Goal: Transaction & Acquisition: Purchase product/service

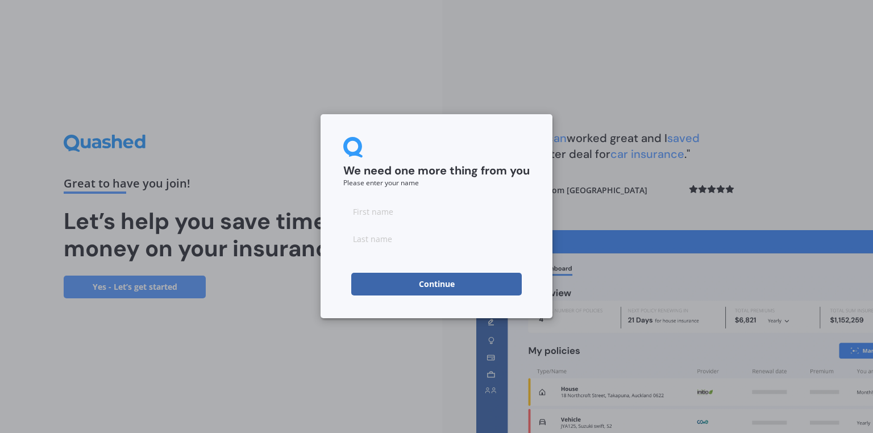
click at [385, 219] on input at bounding box center [436, 211] width 186 height 23
click at [393, 201] on input at bounding box center [436, 211] width 186 height 23
type input "[PERSON_NAME]"
click at [372, 232] on input at bounding box center [436, 238] width 186 height 23
type input "Hall"
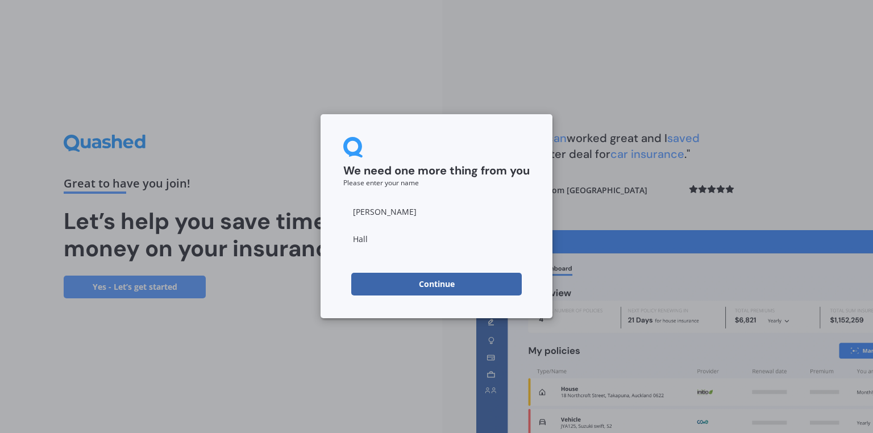
click at [362, 288] on button "Continue" at bounding box center [436, 284] width 170 height 23
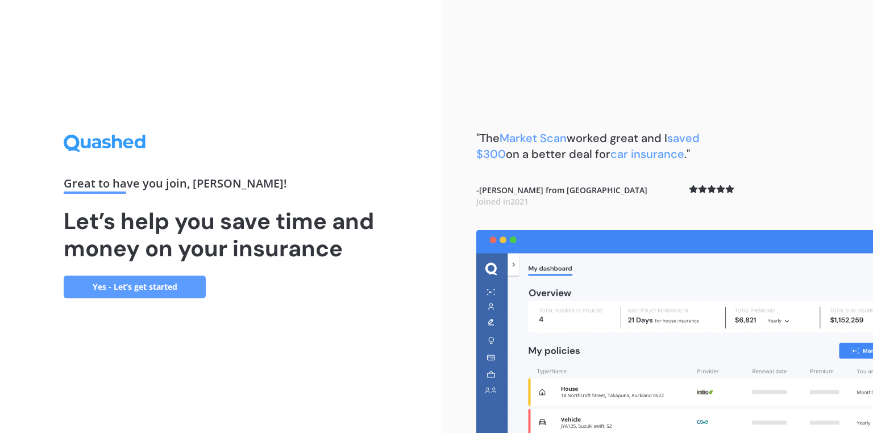
click at [409, 106] on div "Great to have you join , [PERSON_NAME] ! Let’s help you save time and money on …" at bounding box center [221, 216] width 442 height 433
click at [148, 293] on link "Yes - Let’s get started" at bounding box center [135, 287] width 142 height 23
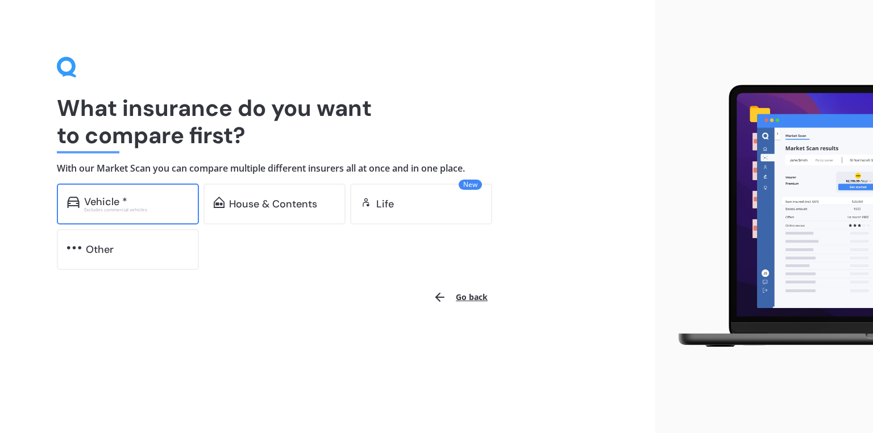
click at [144, 207] on div "Excludes commercial vehicles" at bounding box center [136, 209] width 105 height 5
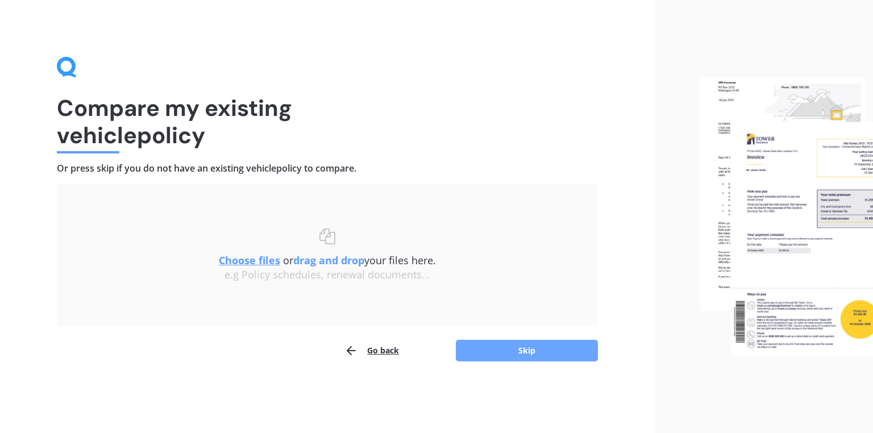
click at [519, 358] on button "Skip" at bounding box center [527, 351] width 142 height 22
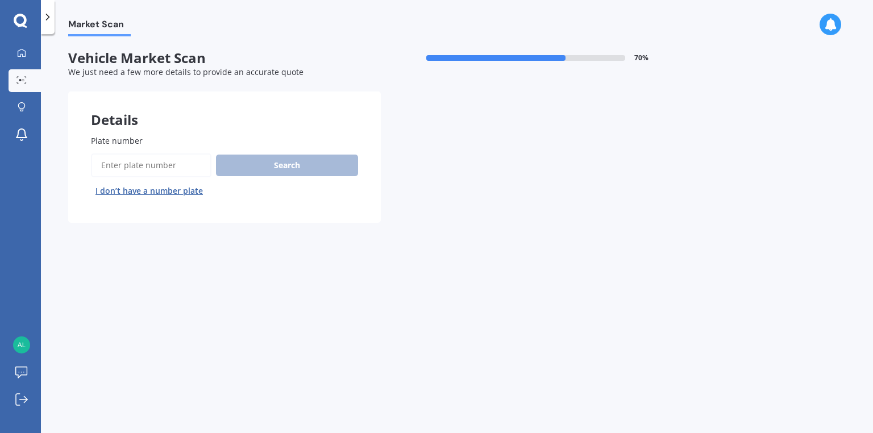
click at [109, 170] on input "Plate number" at bounding box center [151, 165] width 120 height 24
type input "NRJ32"
click at [262, 166] on button "Search" at bounding box center [287, 166] width 142 height 22
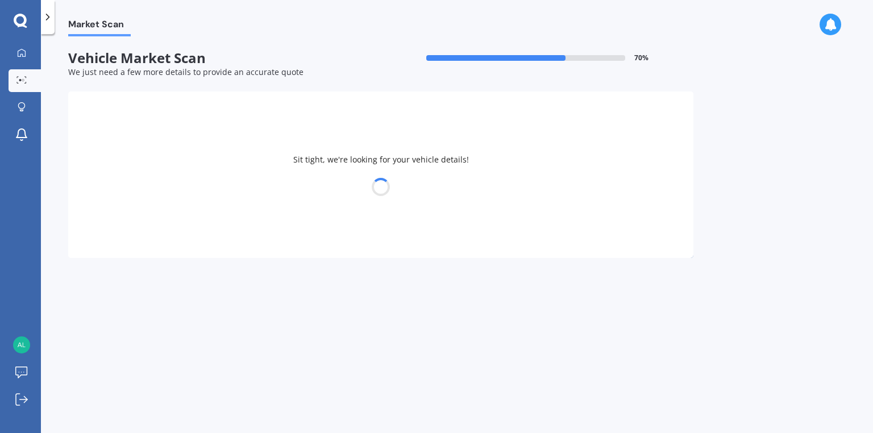
select select "NISSAN"
select select "LAFESTA"
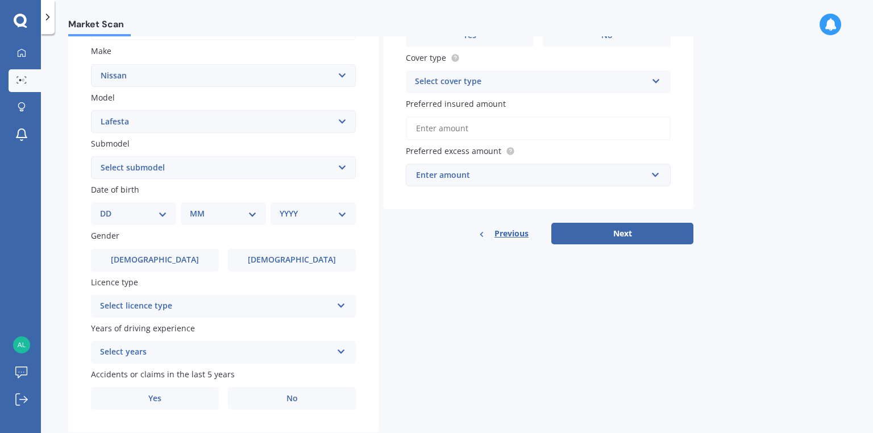
scroll to position [227, 0]
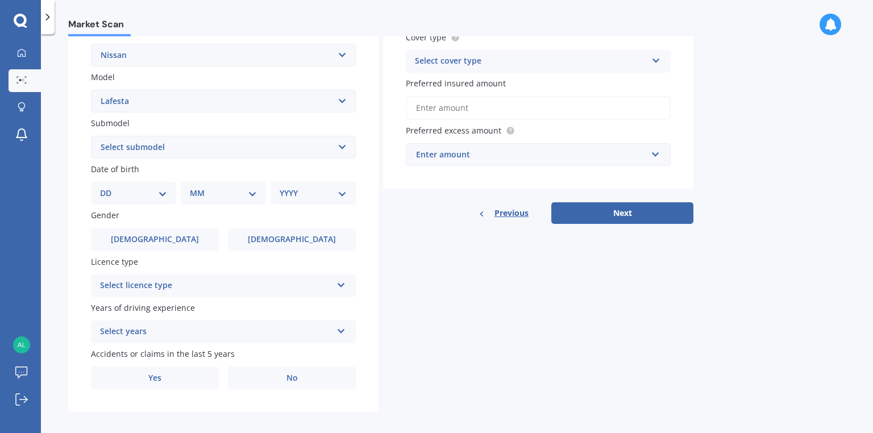
click at [166, 147] on select "Select submodel (All)" at bounding box center [223, 147] width 265 height 23
click at [158, 195] on select "DD 01 02 03 04 05 06 07 08 09 10 11 12 13 14 15 16 17 18 19 20 21 22 23 24 25 2…" at bounding box center [133, 193] width 67 height 12
select select "06"
click at [100, 187] on select "DD 01 02 03 04 05 06 07 08 09 10 11 12 13 14 15 16 17 18 19 20 21 22 23 24 25 2…" at bounding box center [133, 193] width 67 height 12
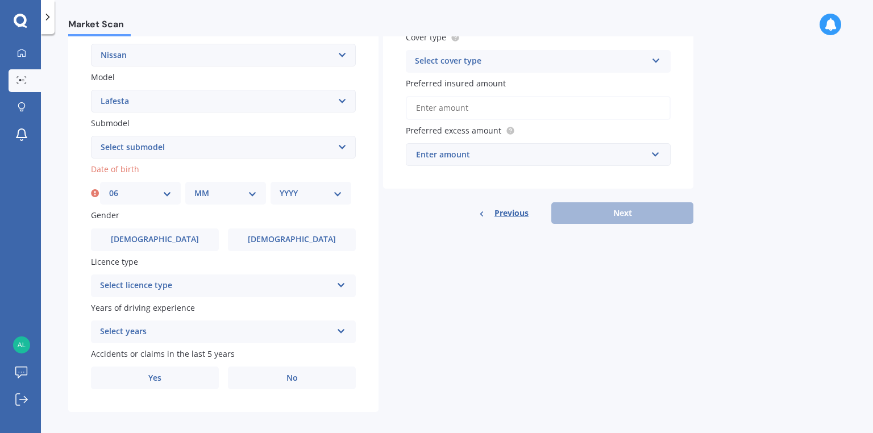
click at [224, 197] on select "MM 01 02 03 04 05 06 07 08 09 10 11 12" at bounding box center [225, 193] width 62 height 12
click at [160, 190] on select "DD 01 02 03 04 05 06 07 08 09 10 11 12 13 14 15 16 17 18 19 20 21 22 23 24 25 2…" at bounding box center [140, 193] width 62 height 12
click at [109, 187] on select "DD 01 02 03 04 05 06 07 08 09 10 11 12 13 14 15 16 17 18 19 20 21 22 23 24 25 2…" at bounding box center [140, 193] width 62 height 12
click at [238, 177] on div "Date of birth DD 01 02 03 04 05 06 07 08 09 10 11 12 13 14 15 16 17 18 19 20 21…" at bounding box center [223, 183] width 265 height 41
click at [234, 191] on select "MM 01 02 03 04 05 06 07 08 09 10 11 12" at bounding box center [225, 193] width 62 height 12
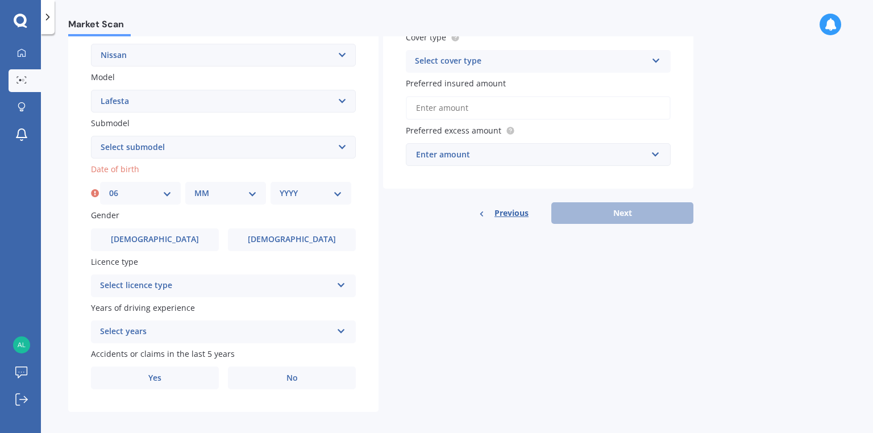
select select "11"
click at [194, 187] on select "MM 01 02 03 04 05 06 07 08 09 10 11 12" at bounding box center [225, 193] width 62 height 12
click at [302, 199] on select "YYYY 2025 2024 2023 2022 2021 2020 2019 2018 2017 2016 2015 2014 2013 2012 2011…" at bounding box center [311, 193] width 62 height 12
select select "1970"
click at [280, 187] on select "YYYY 2025 2024 2023 2022 2021 2020 2019 2018 2017 2016 2015 2014 2013 2012 2011…" at bounding box center [311, 193] width 62 height 12
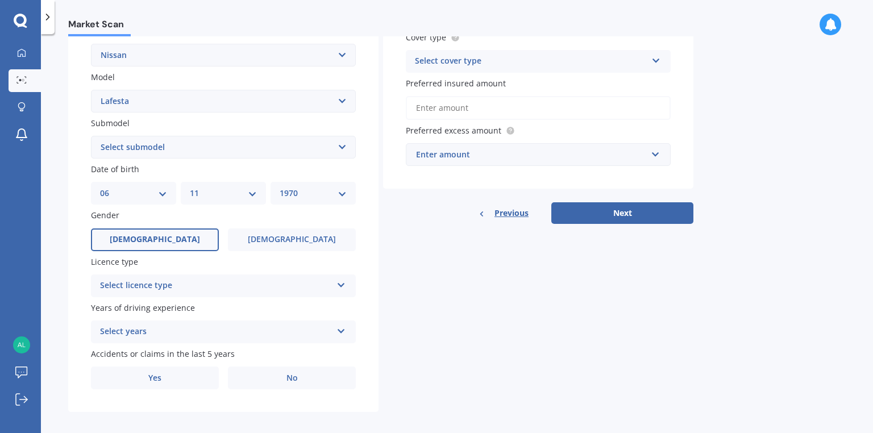
click at [173, 248] on label "[DEMOGRAPHIC_DATA]" at bounding box center [155, 239] width 128 height 23
click at [0, 0] on input "[DEMOGRAPHIC_DATA]" at bounding box center [0, 0] width 0 height 0
drag, startPoint x: 193, startPoint y: 302, endPoint x: 187, endPoint y: 295, distance: 8.9
click at [191, 302] on span "Years of driving experience" at bounding box center [143, 307] width 104 height 11
click at [186, 294] on div "Select licence type NZ Full NZ Restricted NZ Learners [GEOGRAPHIC_DATA] [GEOGRA…" at bounding box center [223, 285] width 265 height 23
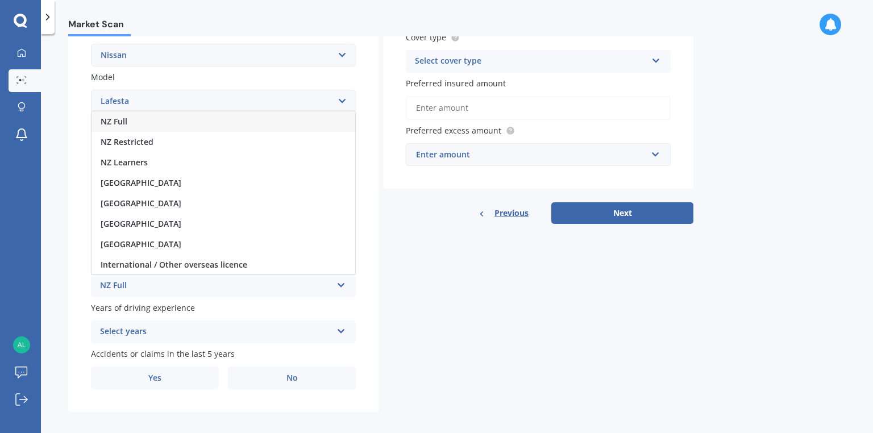
click at [128, 118] on div "NZ Full" at bounding box center [223, 121] width 264 height 20
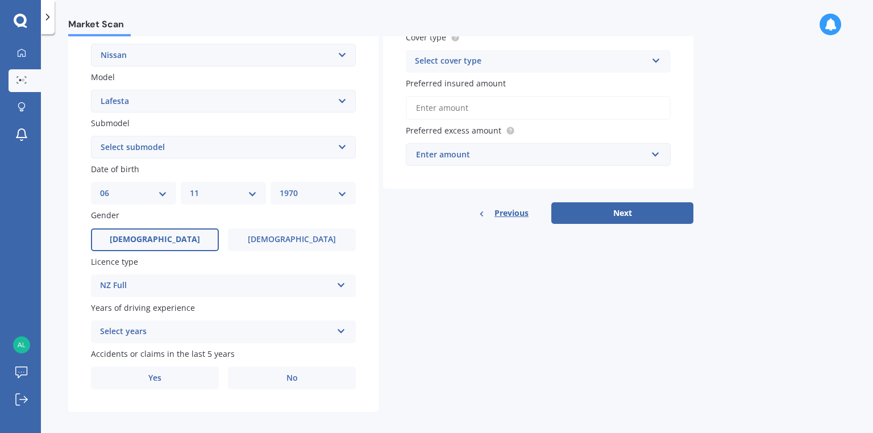
click at [212, 337] on div "Select years" at bounding box center [216, 332] width 232 height 14
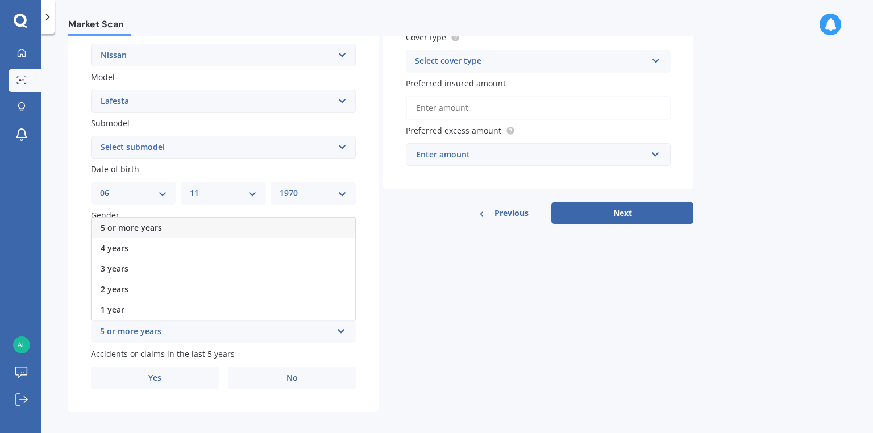
click at [135, 224] on span "5 or more years" at bounding box center [131, 227] width 61 height 11
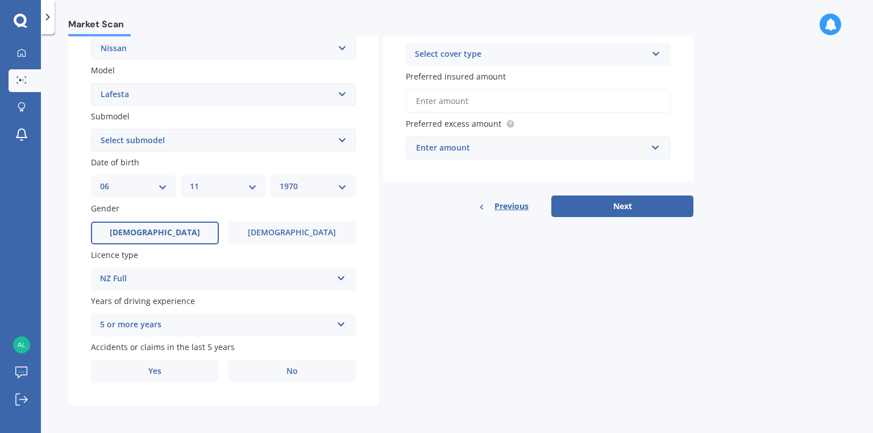
scroll to position [236, 0]
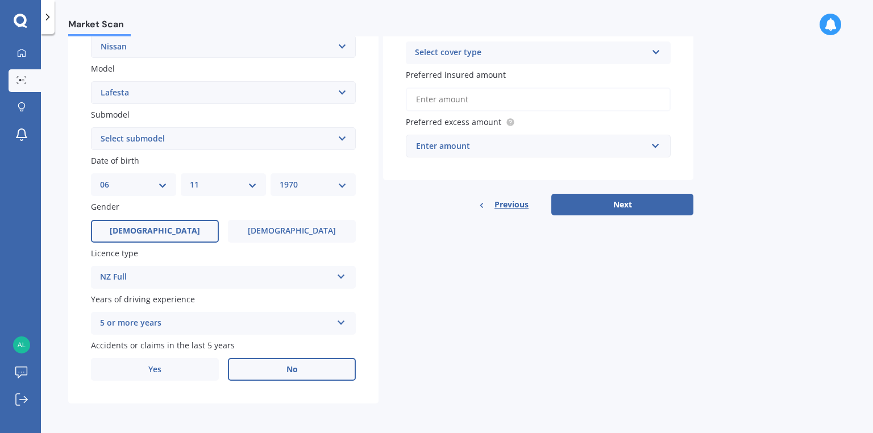
click at [277, 367] on label "No" at bounding box center [292, 369] width 128 height 23
click at [0, 0] on input "No" at bounding box center [0, 0] width 0 height 0
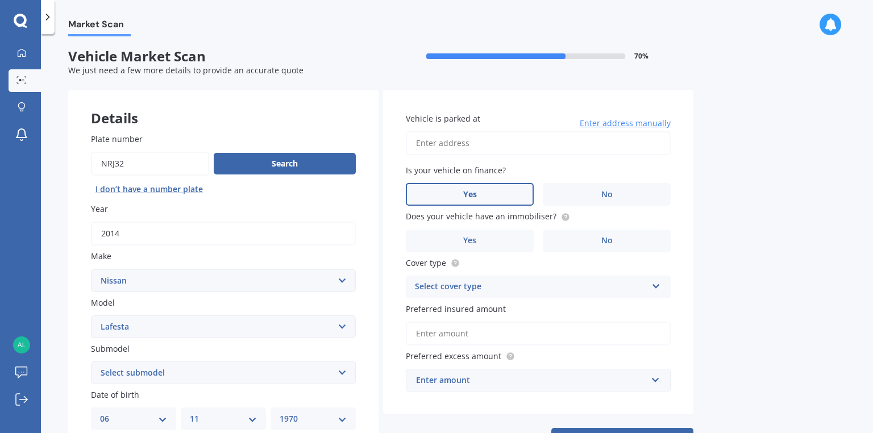
scroll to position [0, 0]
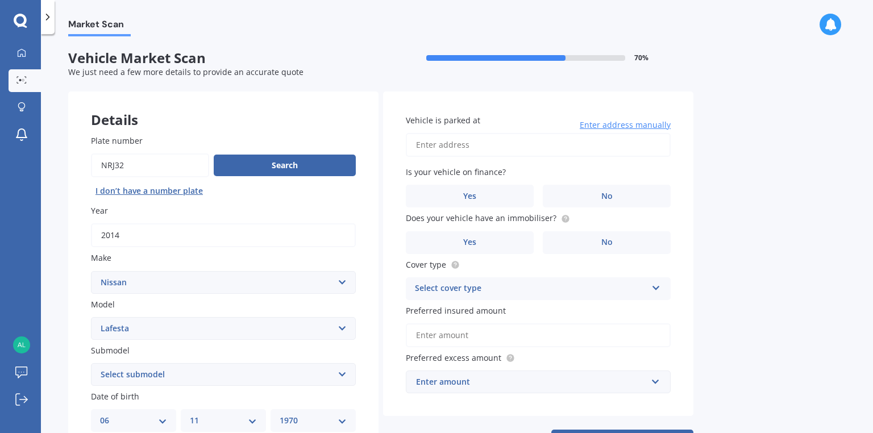
click at [471, 142] on input "Vehicle is parked at" at bounding box center [538, 145] width 265 height 24
type input "[STREET_ADDRESS]"
click at [630, 187] on label "No" at bounding box center [607, 196] width 128 height 23
click at [0, 0] on input "No" at bounding box center [0, 0] width 0 height 0
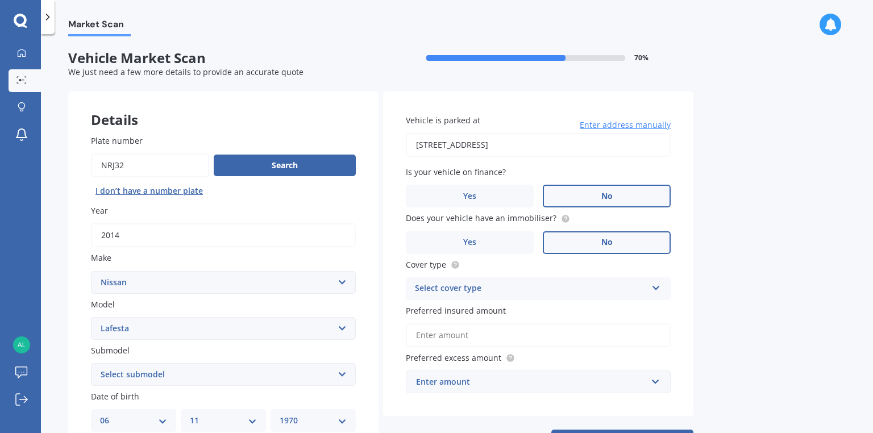
click at [611, 250] on label "No" at bounding box center [607, 242] width 128 height 23
click at [0, 0] on input "No" at bounding box center [0, 0] width 0 height 0
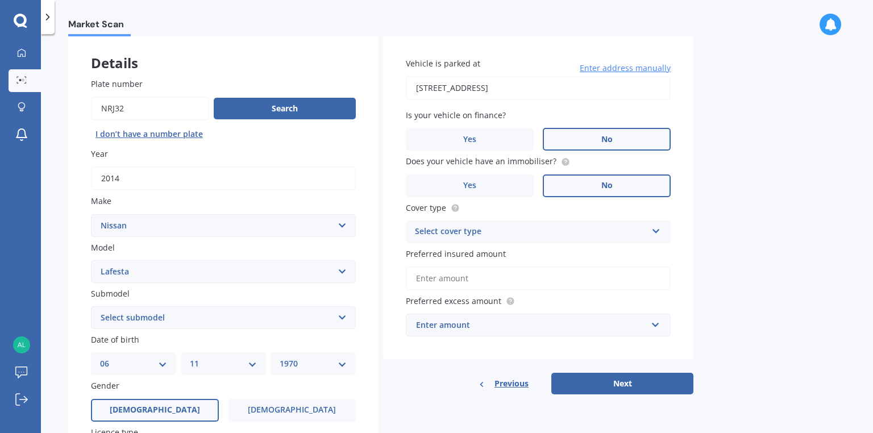
click at [522, 236] on div "Select cover type" at bounding box center [531, 232] width 232 height 14
click at [457, 249] on span "Comprehensive" at bounding box center [445, 253] width 60 height 11
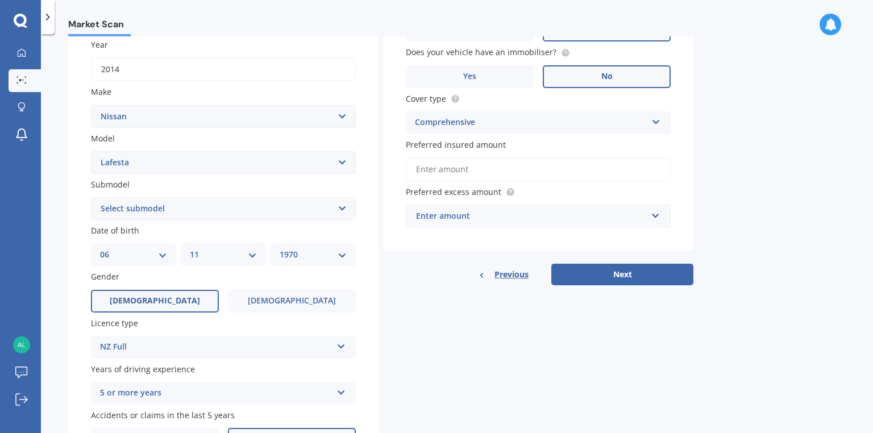
scroll to position [170, 0]
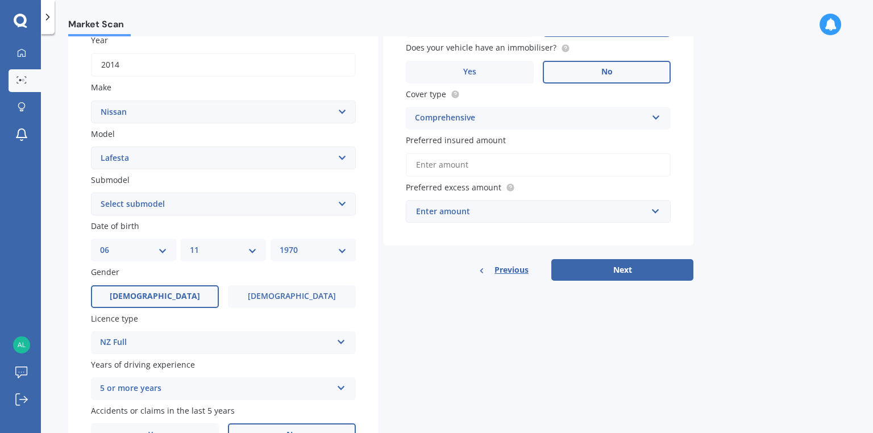
click at [434, 162] on input "Preferred insured amount" at bounding box center [538, 165] width 265 height 24
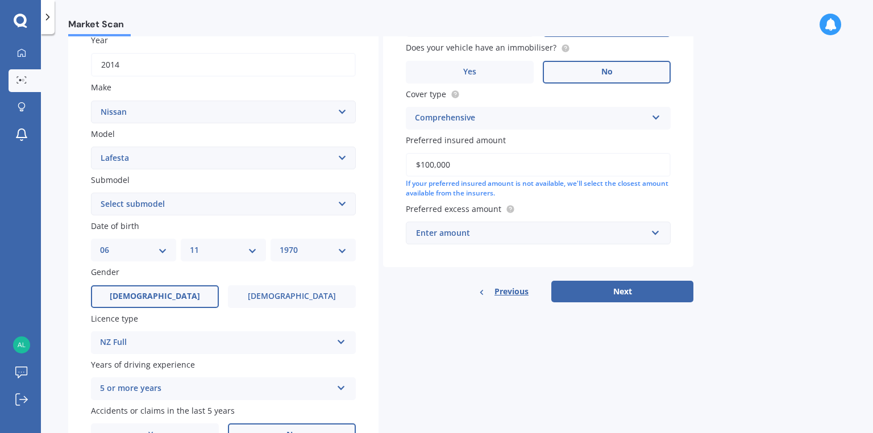
type input "$10,000"
drag, startPoint x: 440, startPoint y: 169, endPoint x: 385, endPoint y: 184, distance: 57.1
click at [372, 184] on div "Details Plate number Search I don’t have a number plate Year [DATE] Make Select…" at bounding box center [380, 195] width 625 height 548
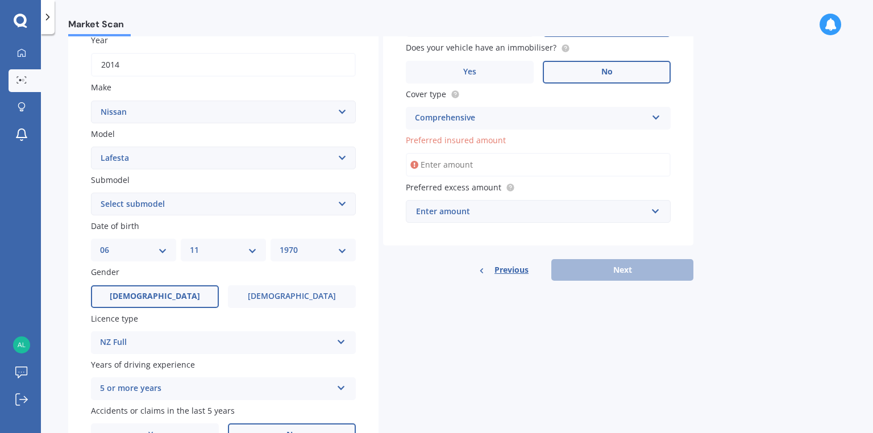
click at [459, 211] on div "Enter amount" at bounding box center [531, 211] width 231 height 12
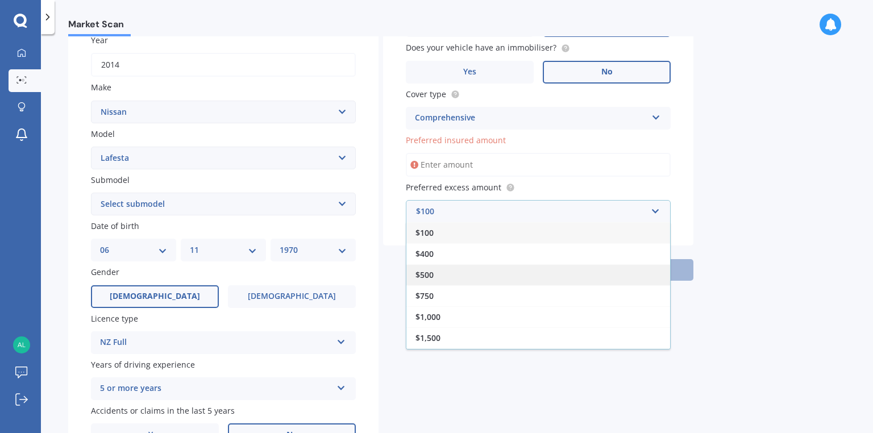
click at [482, 279] on div "$500" at bounding box center [538, 274] width 264 height 21
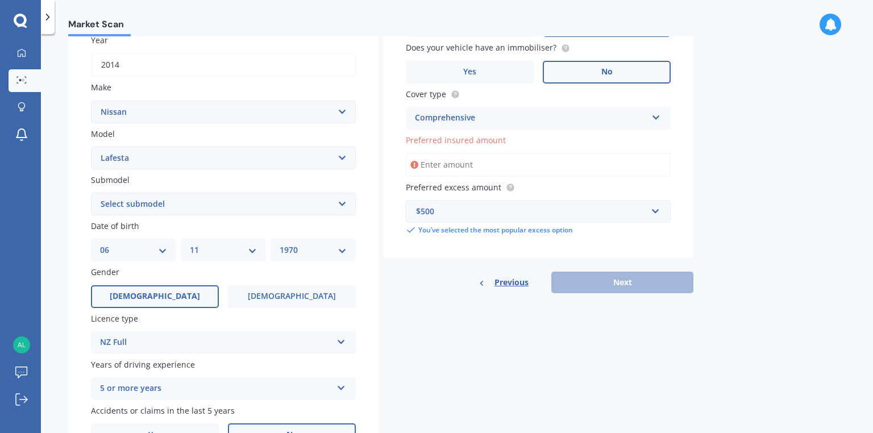
click at [477, 169] on input "Preferred insured amount" at bounding box center [538, 165] width 265 height 24
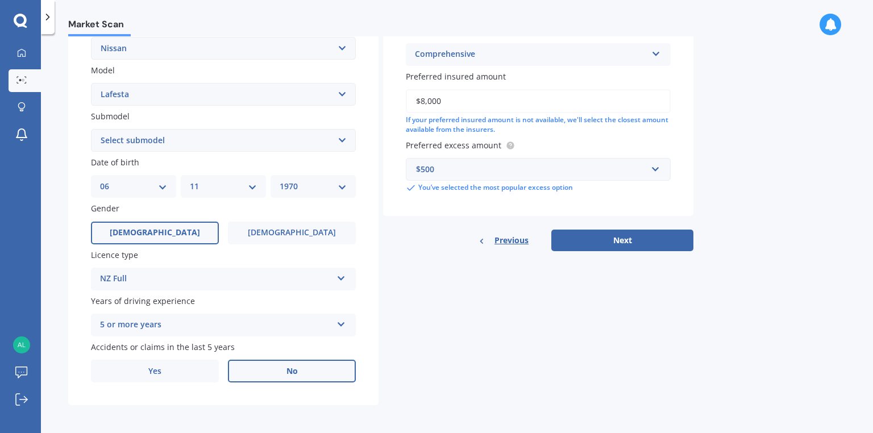
scroll to position [236, 0]
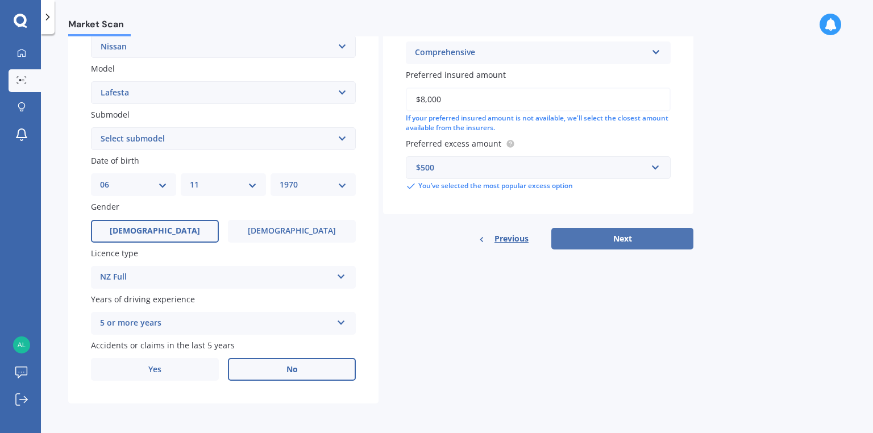
type input "$8,000"
click at [593, 232] on button "Next" at bounding box center [622, 239] width 142 height 22
click at [105, 144] on select "Select submodel (All)" at bounding box center [223, 138] width 265 height 23
select select "(ALL)"
click at [91, 127] on select "Select submodel (All)" at bounding box center [223, 138] width 265 height 23
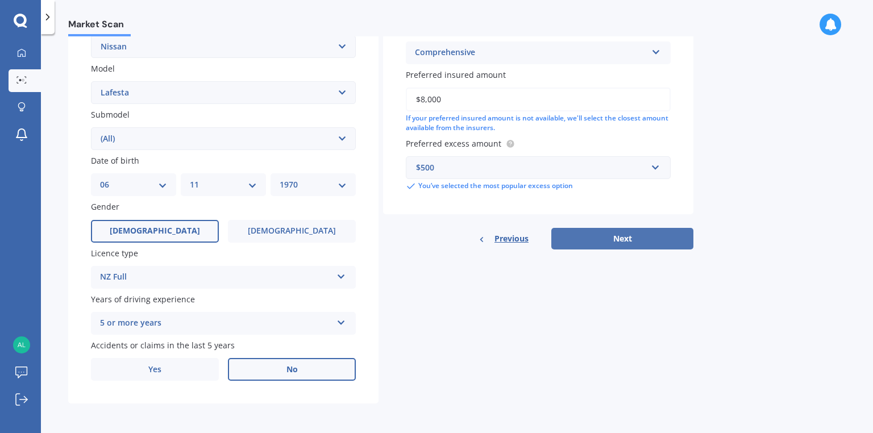
click at [628, 240] on button "Next" at bounding box center [622, 239] width 142 height 22
select select "06"
select select "11"
select select "1970"
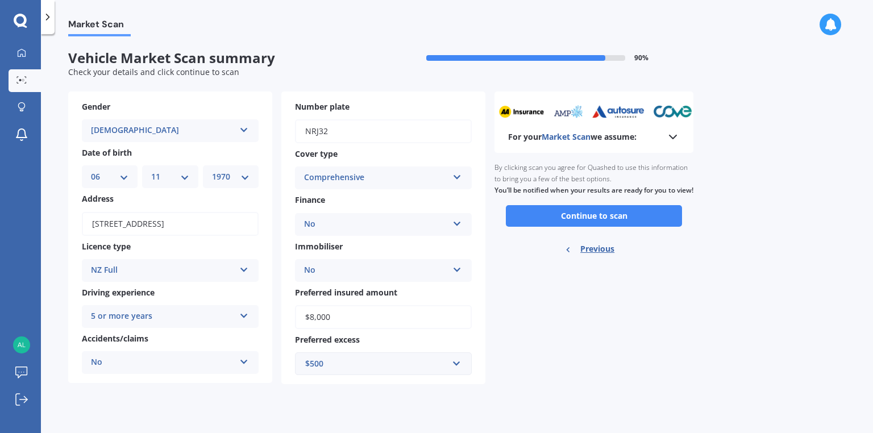
scroll to position [0, 0]
click at [570, 227] on button "Continue to scan" at bounding box center [594, 216] width 176 height 22
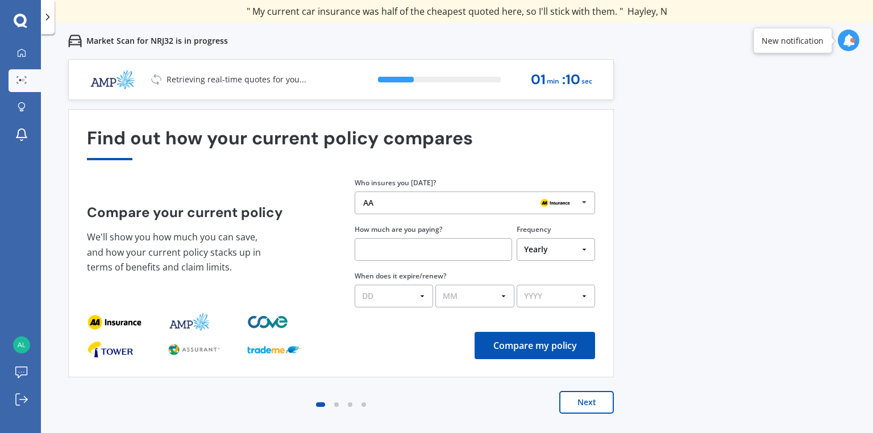
click at [717, 90] on div "Previous 60,000+ Kiwis have signed up to shop and save on insurance with us " H…" at bounding box center [457, 275] width 832 height 433
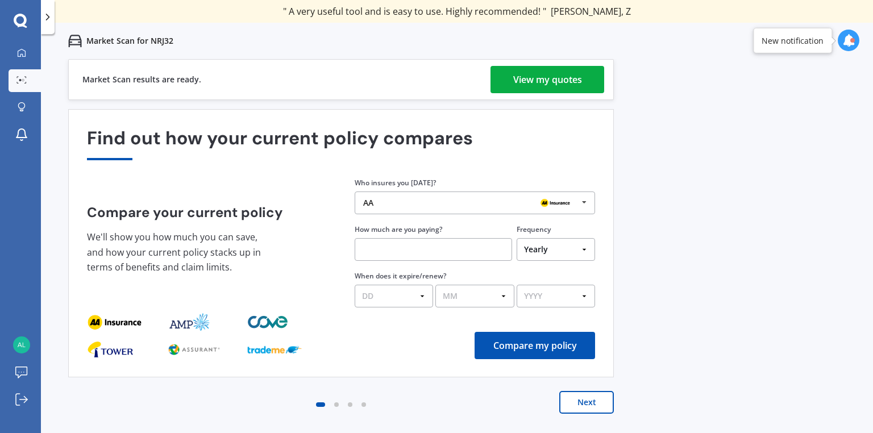
click at [561, 87] on div "View my quotes" at bounding box center [547, 79] width 69 height 27
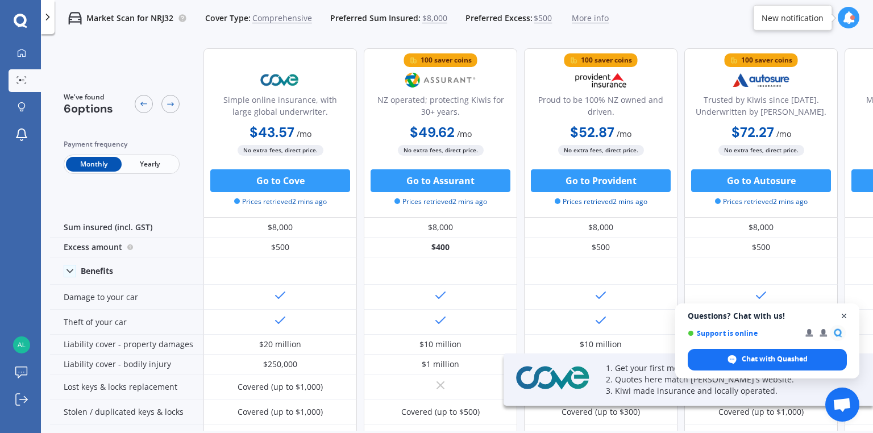
click at [843, 315] on span "Open chat" at bounding box center [844, 316] width 14 height 14
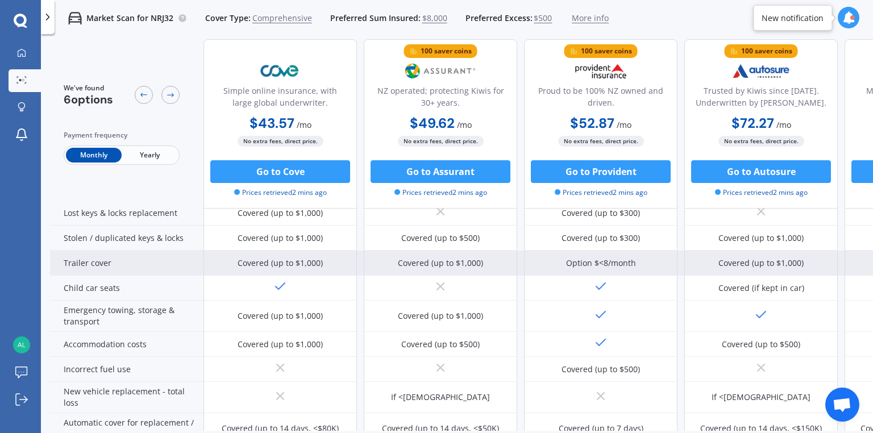
scroll to position [170, 0]
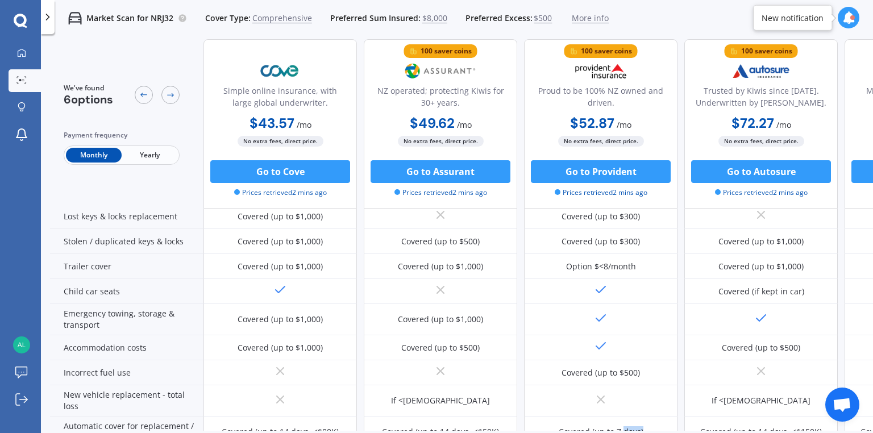
click at [642, 430] on div "We've found 6 options Payment frequency Monthly Yearly Simple online insurance,…" at bounding box center [461, 254] width 823 height 430
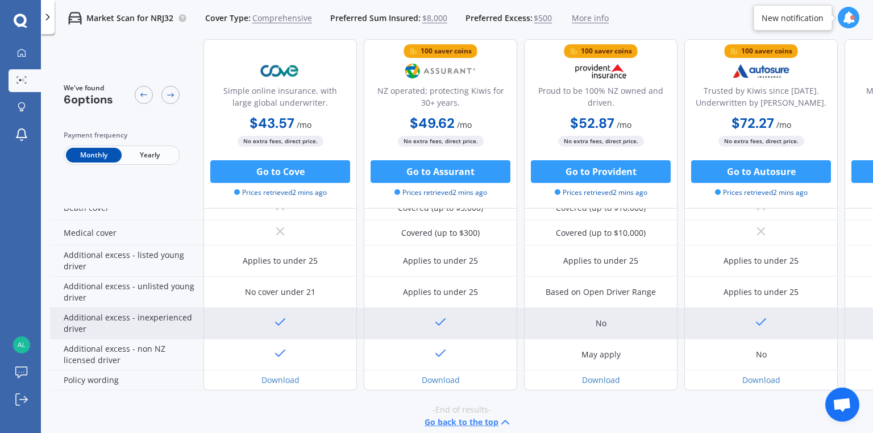
scroll to position [551, 0]
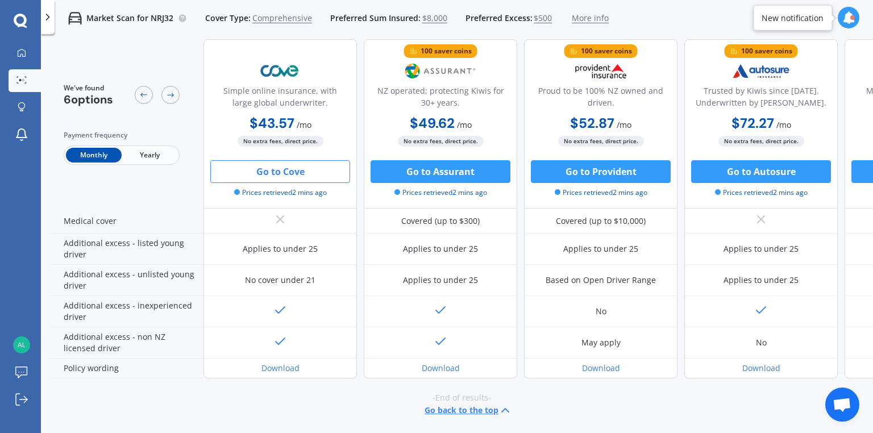
click at [271, 162] on button "Go to Cove" at bounding box center [280, 171] width 140 height 23
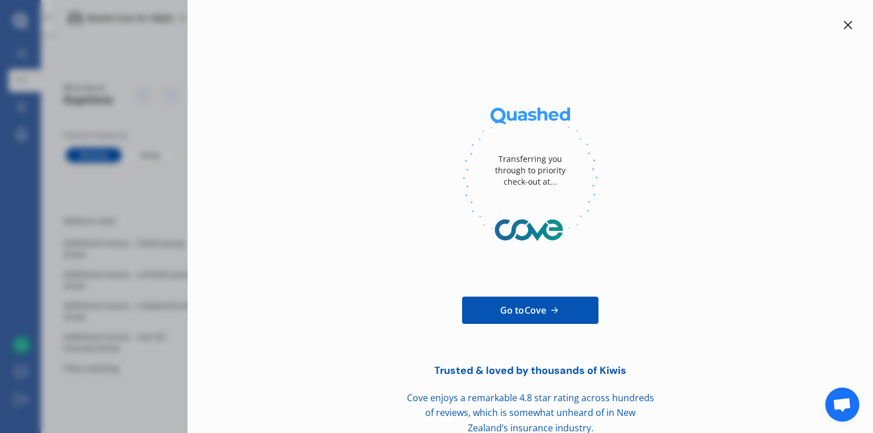
scroll to position [20, 0]
